Goal: Task Accomplishment & Management: Manage account settings

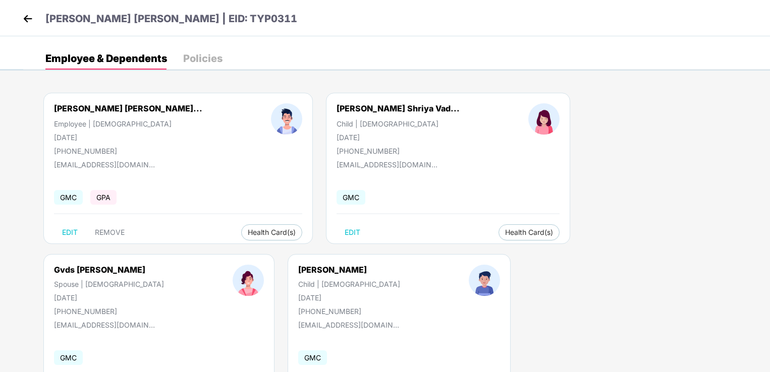
scroll to position [58, 0]
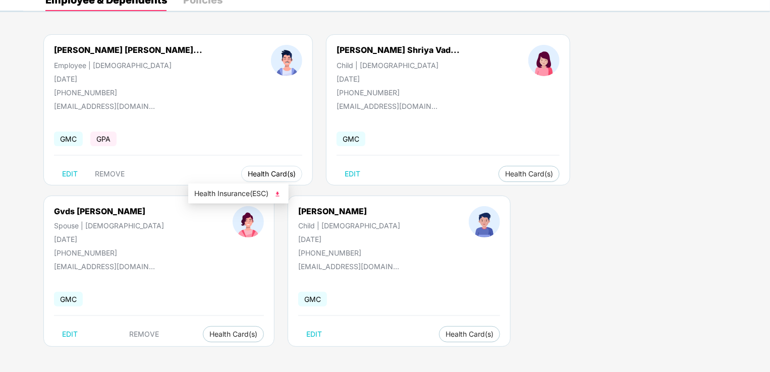
click at [248, 177] on span "Health Card(s)" at bounding box center [272, 173] width 48 height 5
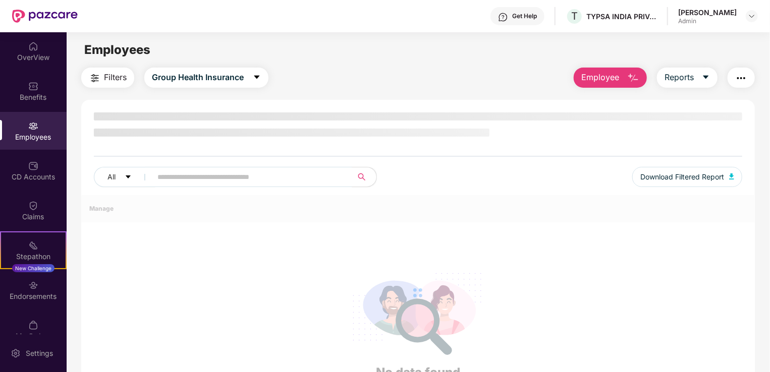
click at [190, 172] on div "All Download Filtered Report" at bounding box center [417, 153] width 673 height 83
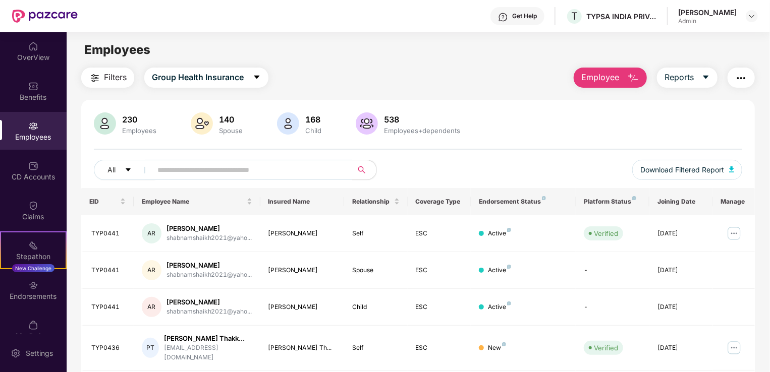
click at [190, 172] on input "text" at bounding box center [247, 169] width 181 height 15
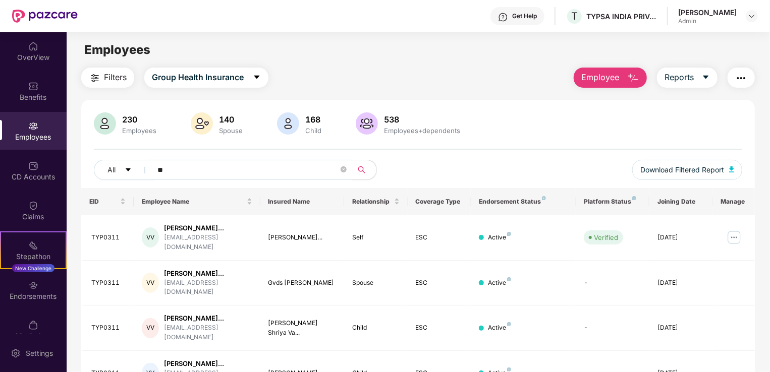
type input "*"
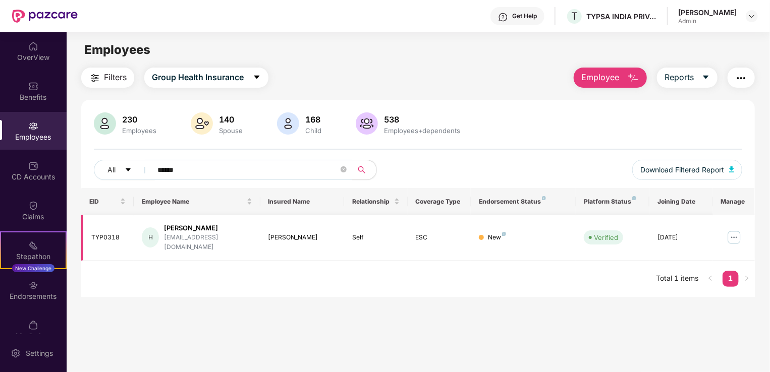
type input "******"
click at [733, 229] on img at bounding box center [734, 237] width 16 height 16
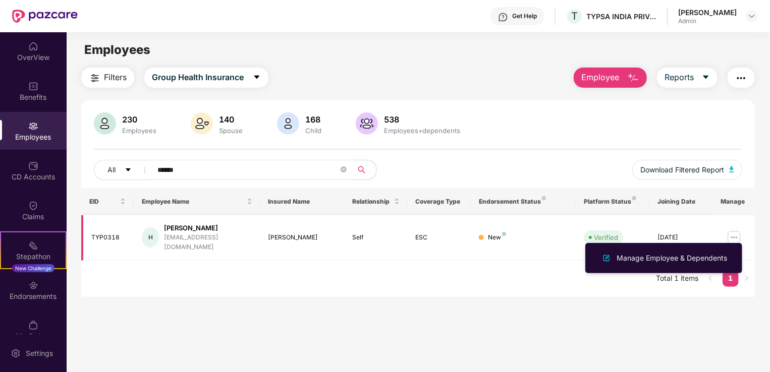
click at [732, 230] on img at bounding box center [734, 237] width 16 height 16
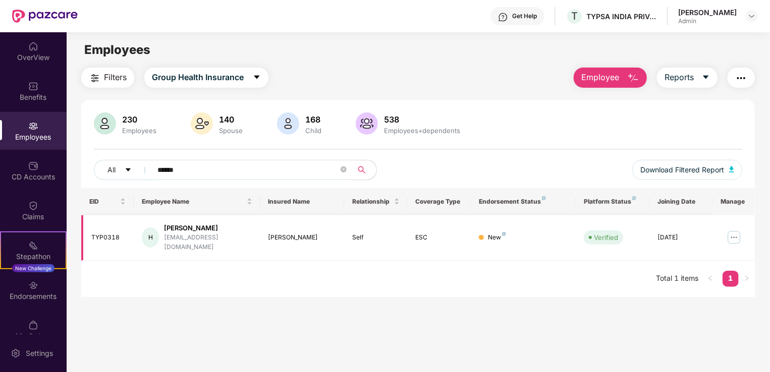
click at [734, 230] on img at bounding box center [734, 237] width 16 height 16
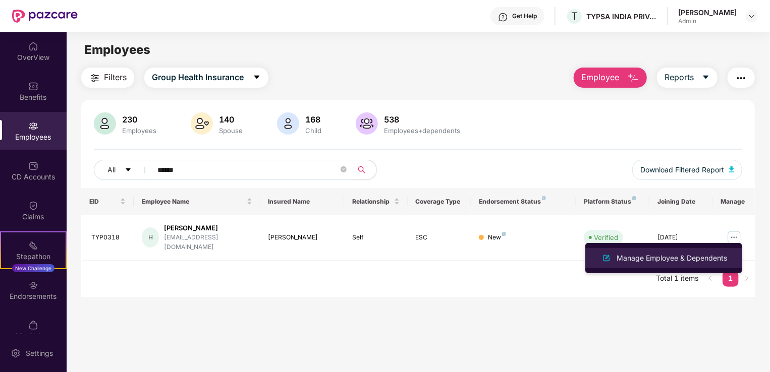
click at [702, 257] on div "Manage Employee & Dependents" at bounding box center [671, 258] width 114 height 11
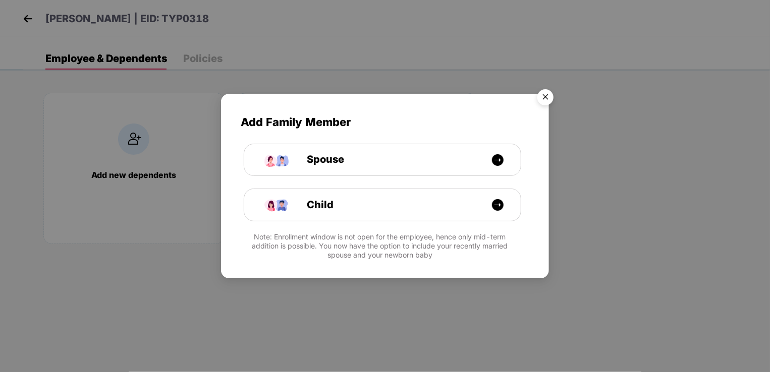
click at [545, 95] on img "Close" at bounding box center [545, 99] width 28 height 28
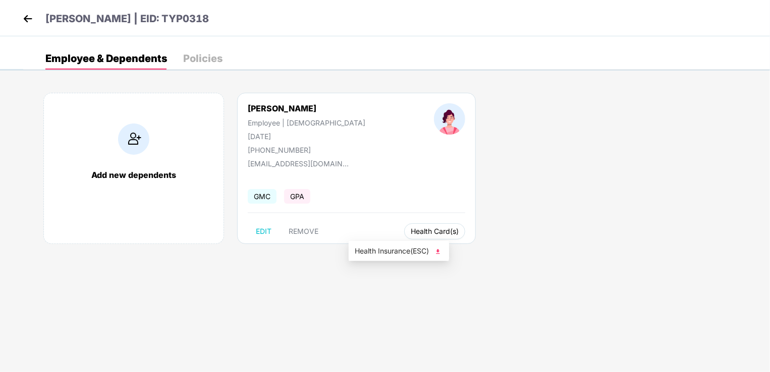
drag, startPoint x: 383, startPoint y: 235, endPoint x: 162, endPoint y: 222, distance: 221.8
click at [258, 268] on div "Add new dependents [PERSON_NAME] Employee | [DEMOGRAPHIC_DATA] [DATE] [PHONE_NU…" at bounding box center [396, 174] width 746 height 192
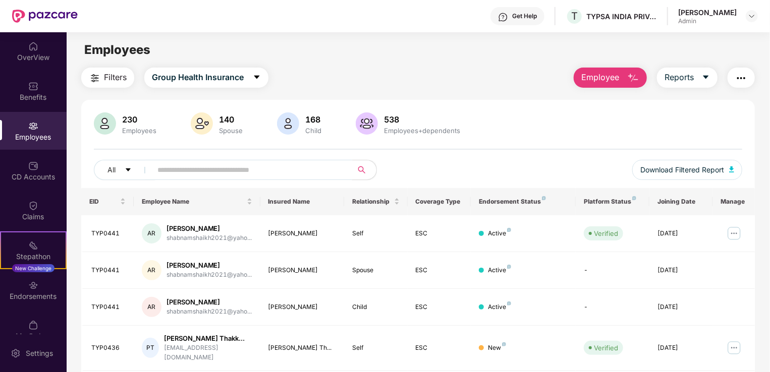
click at [186, 170] on input "text" at bounding box center [247, 169] width 181 height 15
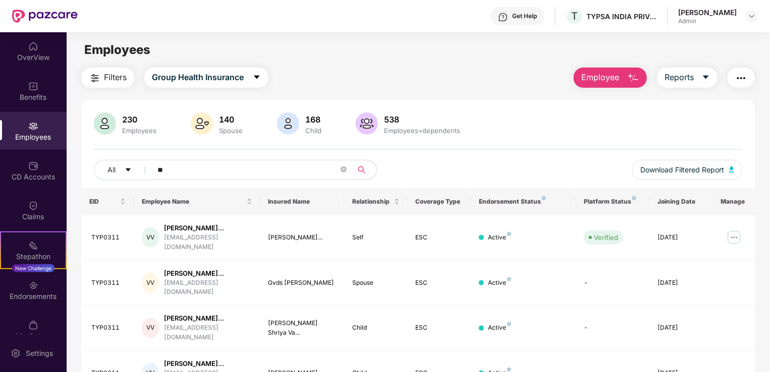
type input "*"
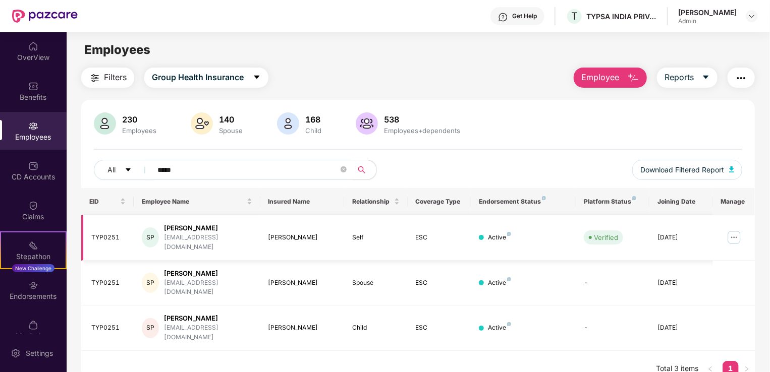
click at [733, 234] on img at bounding box center [734, 237] width 16 height 16
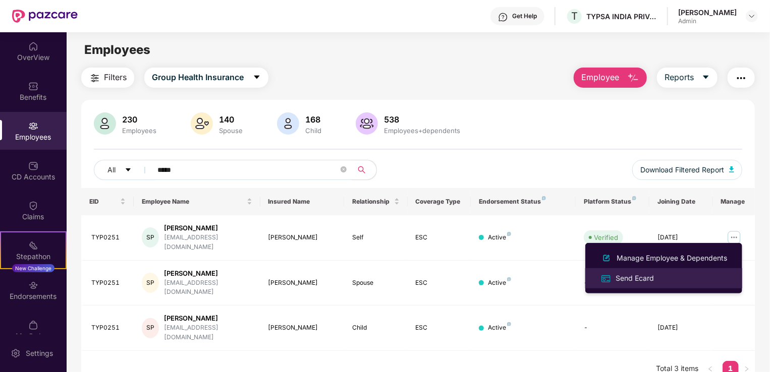
click at [635, 280] on div "Send Ecard" at bounding box center [634, 278] width 42 height 11
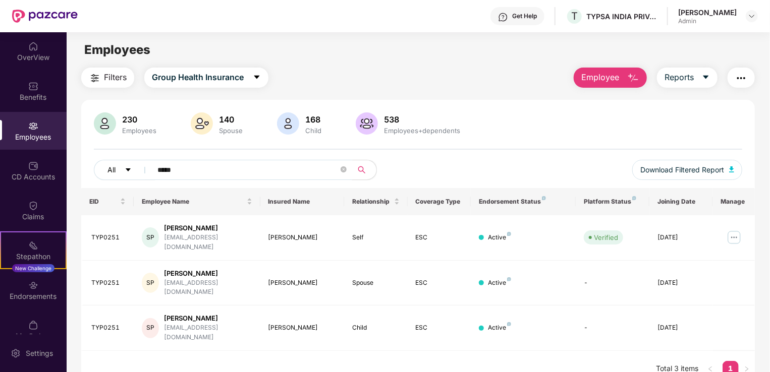
drag, startPoint x: 258, startPoint y: 168, endPoint x: 115, endPoint y: 172, distance: 143.3
click at [115, 172] on div "All *****" at bounding box center [256, 170] width 324 height 20
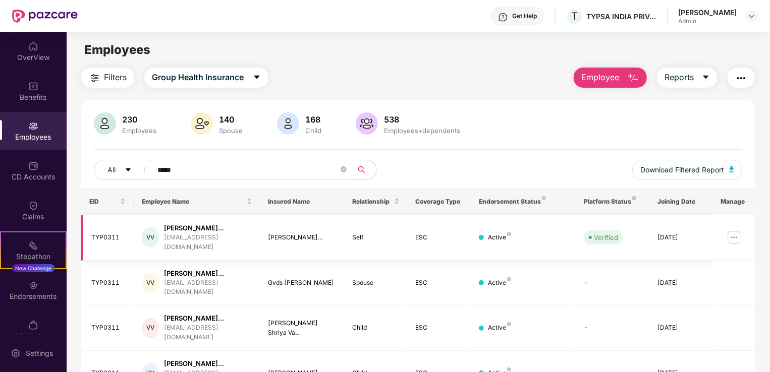
type input "*****"
click at [737, 240] on img at bounding box center [734, 237] width 16 height 16
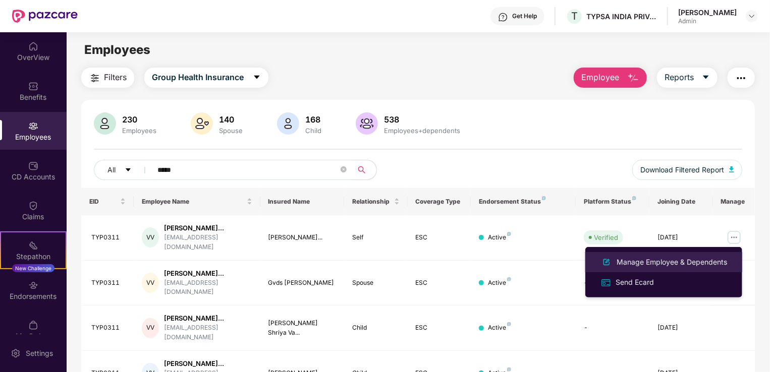
click at [666, 264] on div "Manage Employee & Dependents" at bounding box center [671, 262] width 114 height 11
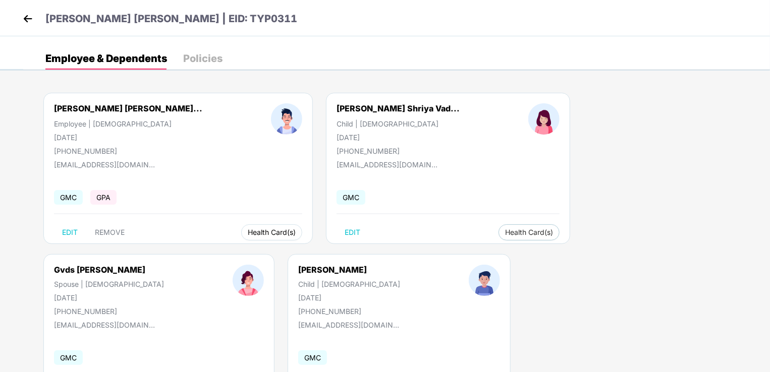
click at [248, 230] on span "Health Card(s)" at bounding box center [272, 232] width 48 height 5
click at [241, 253] on span "Health Insurance(ESC)" at bounding box center [238, 252] width 88 height 11
click at [505, 231] on span "Health Card(s)" at bounding box center [529, 232] width 48 height 5
click at [448, 252] on span "Health Insurance(ESC)" at bounding box center [473, 252] width 88 height 11
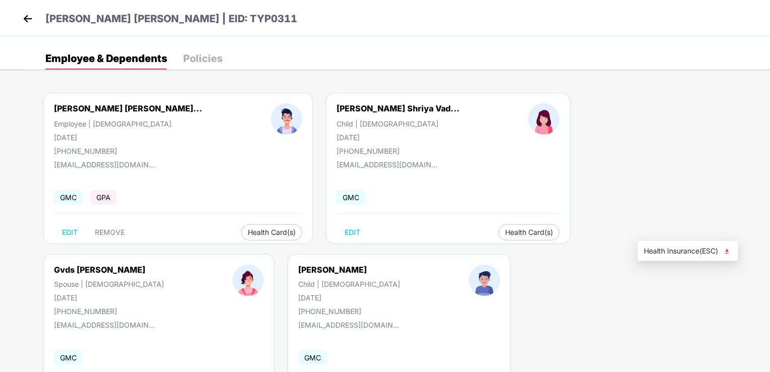
click at [663, 247] on span "Health Insurance(ESC)" at bounding box center [687, 251] width 88 height 11
click at [30, 16] on img at bounding box center [27, 18] width 15 height 15
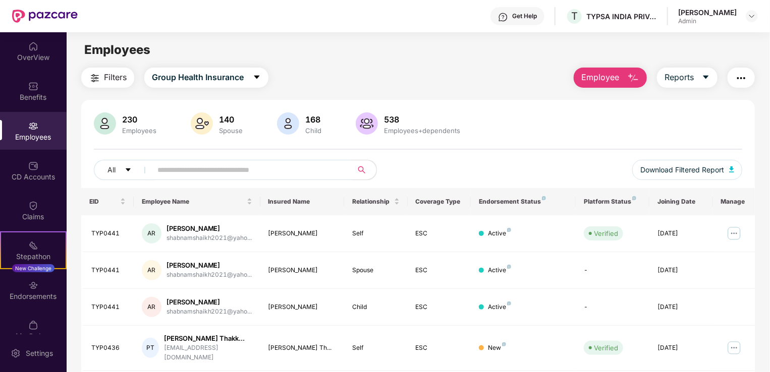
click at [23, 140] on div "Employees" at bounding box center [33, 137] width 67 height 10
click at [169, 172] on input "text" at bounding box center [247, 169] width 181 height 15
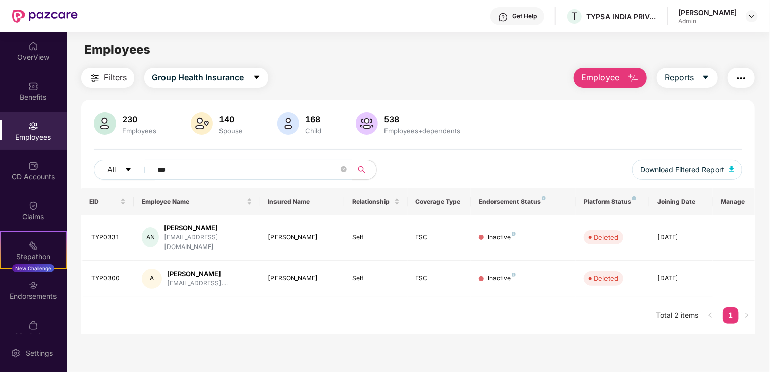
drag, startPoint x: 177, startPoint y: 169, endPoint x: 157, endPoint y: 178, distance: 21.3
click at [157, 178] on span "***" at bounding box center [248, 170] width 207 height 20
type input "***"
